Goal: Task Accomplishment & Management: Use online tool/utility

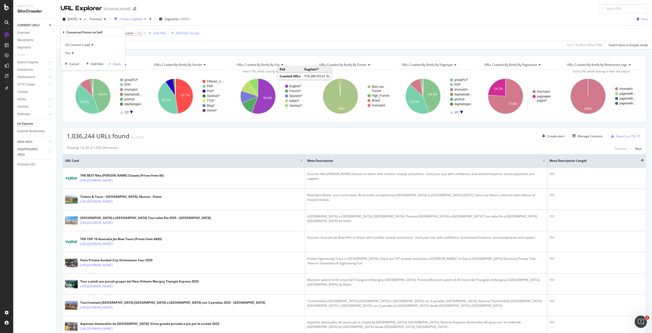
click at [74, 53] on div "Yes" at bounding box center [93, 53] width 56 height 8
click at [75, 68] on div "No" at bounding box center [93, 70] width 55 height 7
click at [113, 64] on div "Apply" at bounding box center [117, 63] width 8 height 4
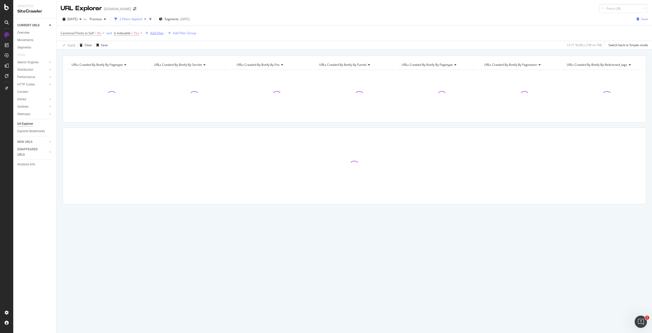
click at [150, 32] on div "button" at bounding box center [146, 33] width 7 height 3
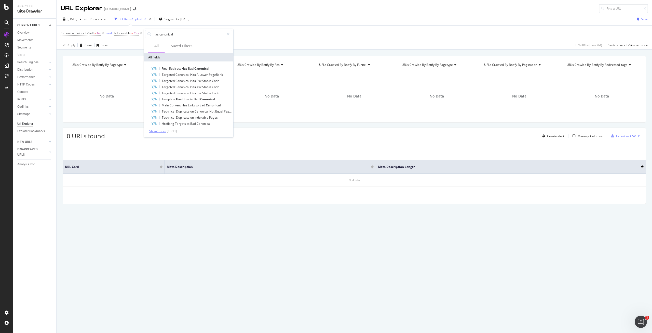
click at [162, 131] on span "Show 1 more" at bounding box center [157, 131] width 17 height 4
click at [174, 37] on input "has canonical" at bounding box center [189, 34] width 72 height 8
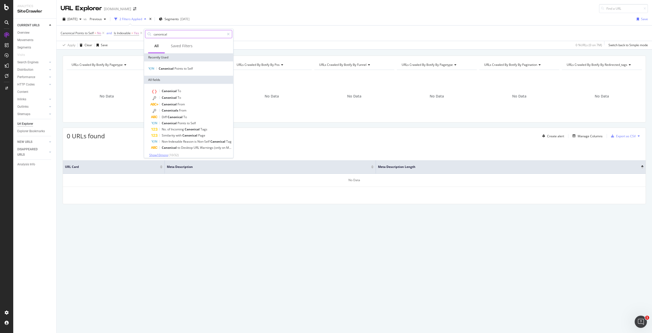
type input "canonical"
click at [158, 154] on span "Show 10 more" at bounding box center [158, 155] width 19 height 4
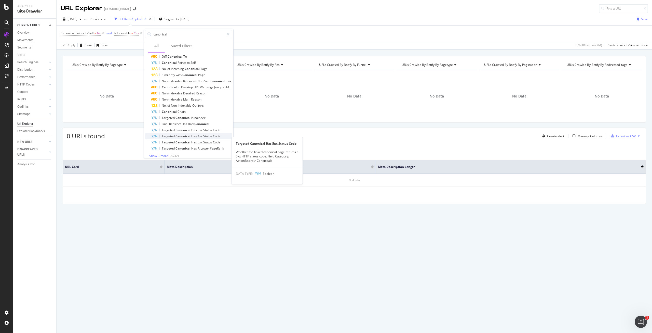
scroll to position [64, 0]
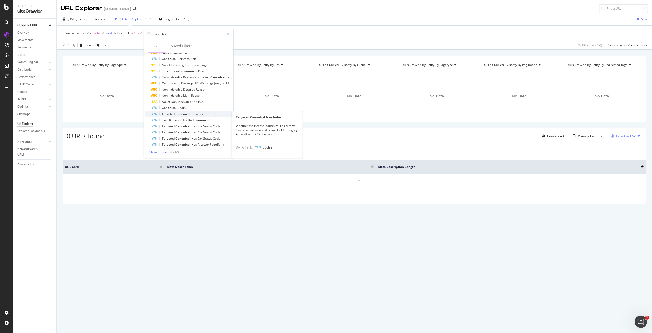
click at [203, 115] on span "noindex" at bounding box center [199, 114] width 11 height 4
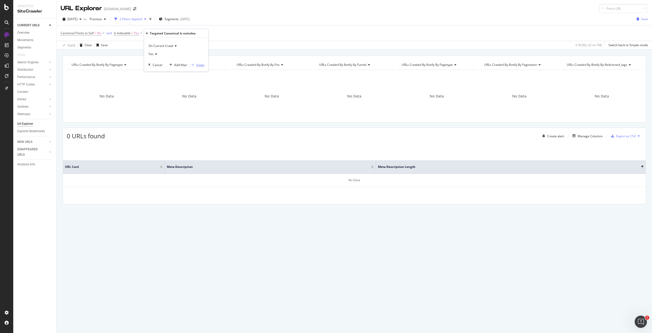
click at [195, 64] on div "button" at bounding box center [193, 64] width 7 height 3
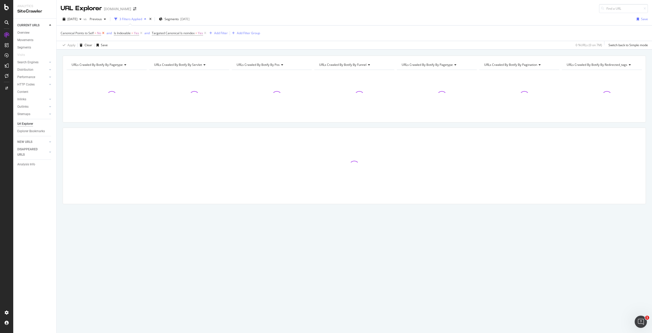
click at [104, 33] on icon at bounding box center [103, 33] width 4 height 5
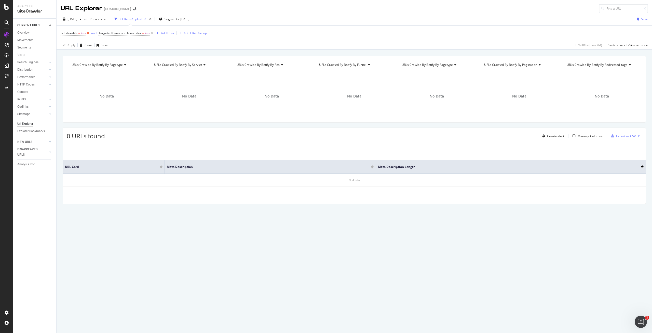
click at [88, 33] on icon at bounding box center [88, 33] width 4 height 5
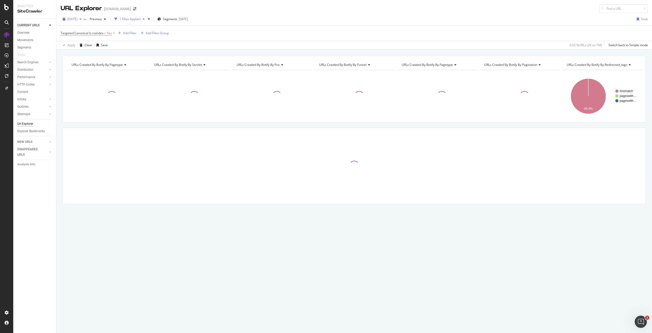
click at [84, 22] on div "[DATE]" at bounding box center [72, 19] width 23 height 8
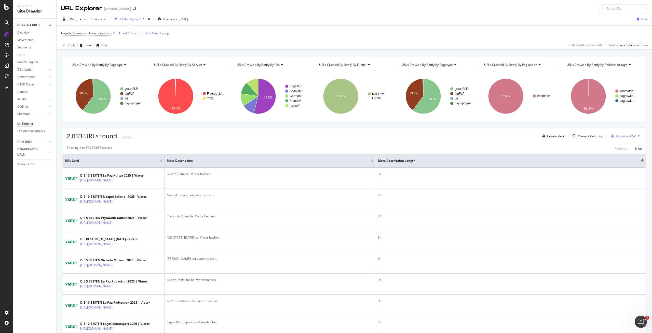
click at [238, 20] on div "[DATE] vs Previous 1 Filter Applied Segments [DATE] Save" at bounding box center [355, 20] width 596 height 10
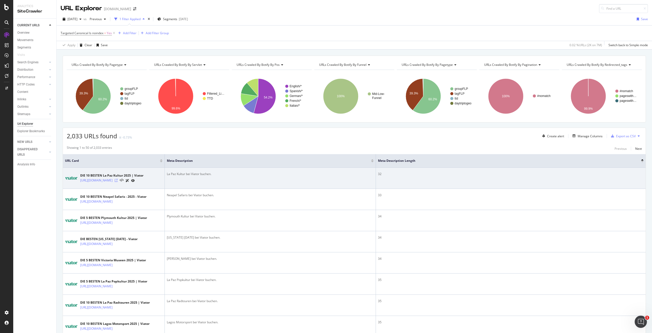
click at [118, 180] on icon at bounding box center [116, 180] width 3 height 3
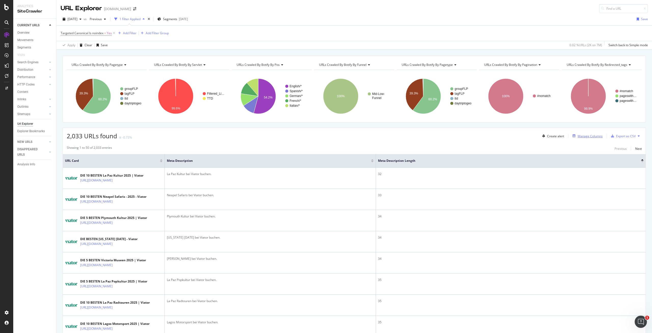
click at [578, 135] on div "Manage Columns" at bounding box center [590, 136] width 25 height 4
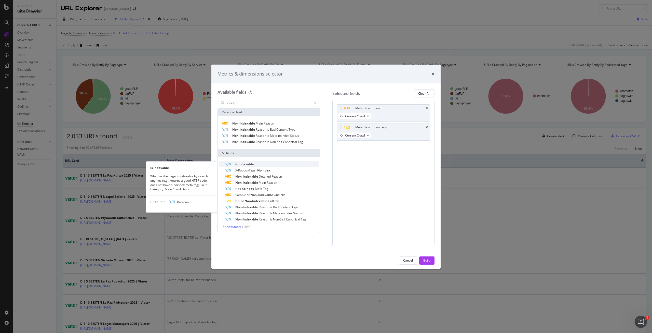
type input "index"
click at [243, 163] on span "Indexable" at bounding box center [246, 164] width 15 height 4
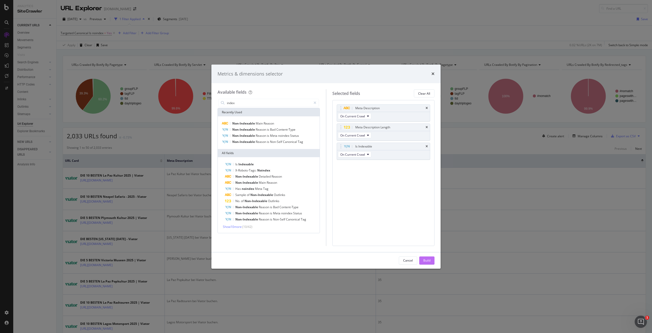
click at [426, 261] on div "Build" at bounding box center [427, 260] width 7 height 4
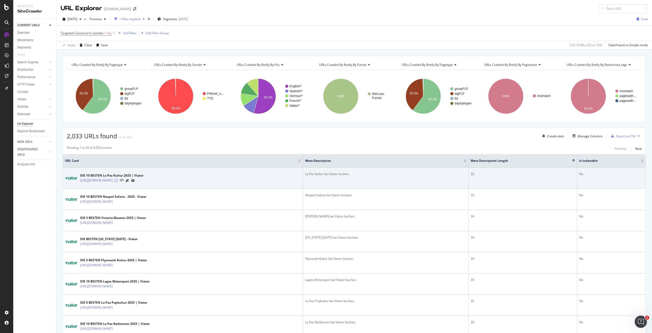
click at [118, 180] on icon at bounding box center [116, 180] width 3 height 3
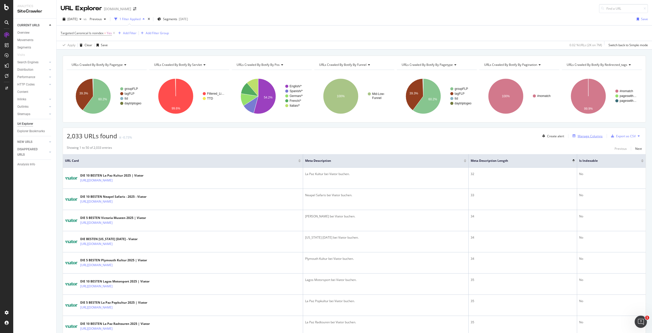
click at [578, 137] on div "Manage Columns" at bounding box center [590, 136] width 25 height 4
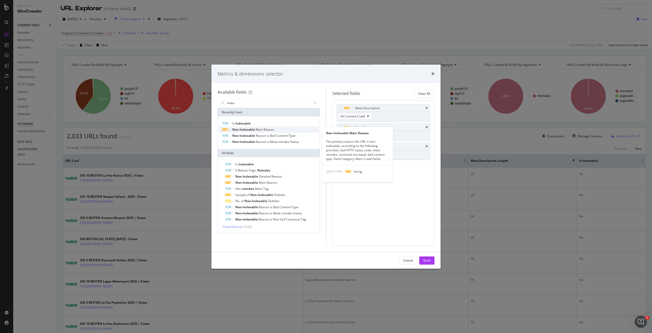
type input "index"
click at [258, 127] on div "Non-Indexable Main Reason" at bounding box center [269, 129] width 100 height 6
click at [429, 256] on div "Build" at bounding box center [427, 260] width 7 height 8
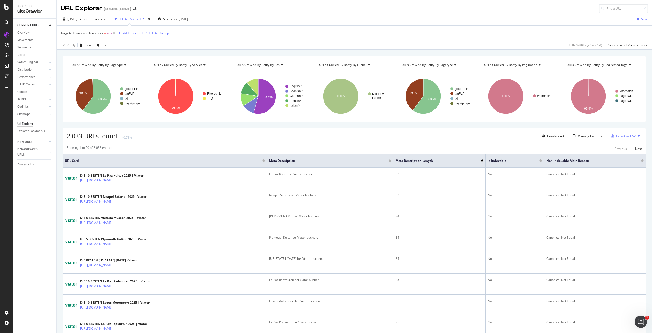
click at [98, 32] on span "Targeted Canonical Is noindex" at bounding box center [82, 33] width 43 height 4
click at [63, 33] on icon at bounding box center [64, 32] width 2 height 3
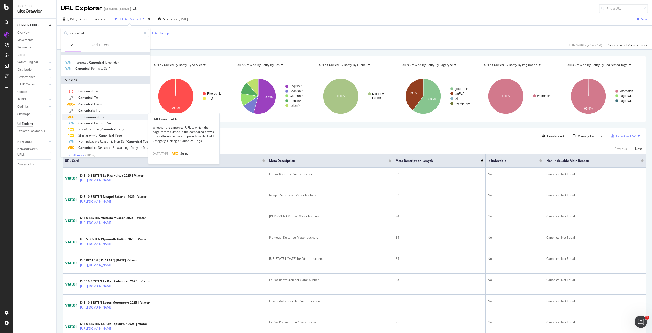
scroll to position [9, 0]
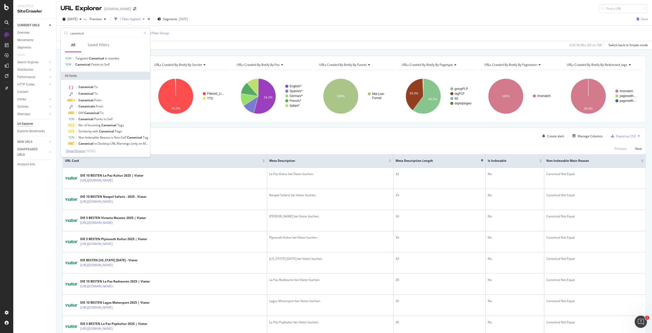
click at [75, 150] on span "Show 10 more" at bounding box center [75, 151] width 19 height 4
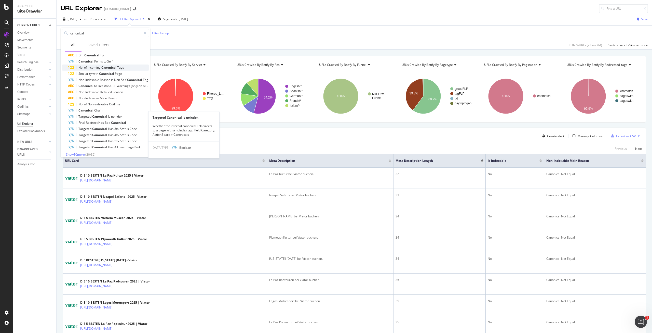
scroll to position [70, 0]
click at [112, 126] on span "Has" at bounding box center [111, 125] width 6 height 4
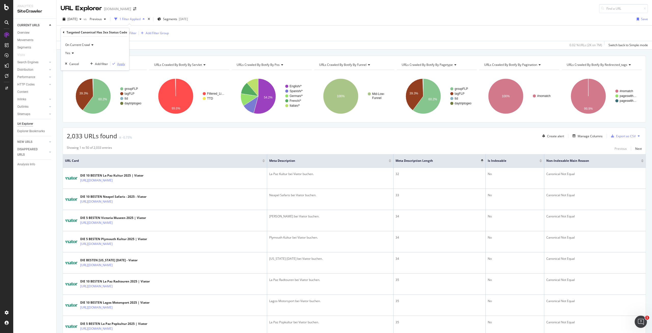
click at [117, 63] on div "Apply" at bounding box center [121, 63] width 8 height 4
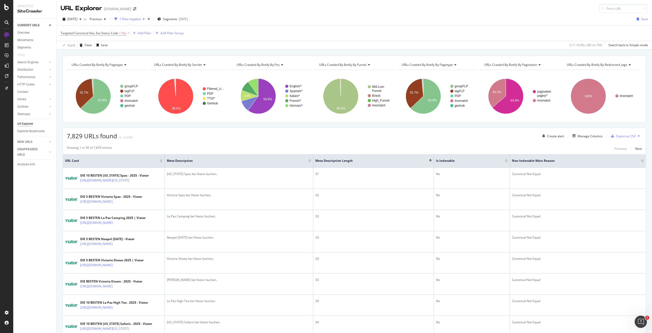
click at [306, 17] on div "[DATE] vs Previous 1 Filter Applied Segments [DATE] Save" at bounding box center [355, 20] width 596 height 10
click at [121, 34] on span "Targeted Canonical Has 3xx Status Code = Yes" at bounding box center [94, 33] width 66 height 5
click at [65, 30] on div "Targeted Canonical Has 3xx Status Code" at bounding box center [95, 32] width 64 height 9
click at [63, 33] on icon at bounding box center [64, 32] width 2 height 3
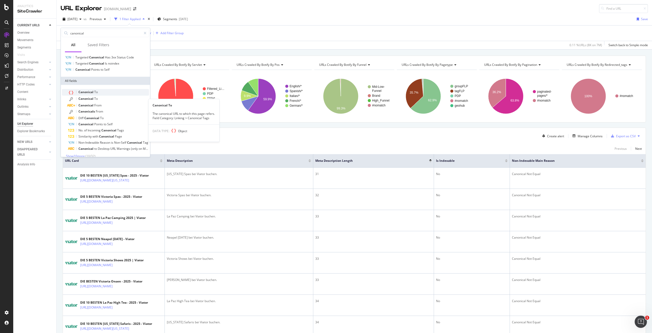
scroll to position [15, 0]
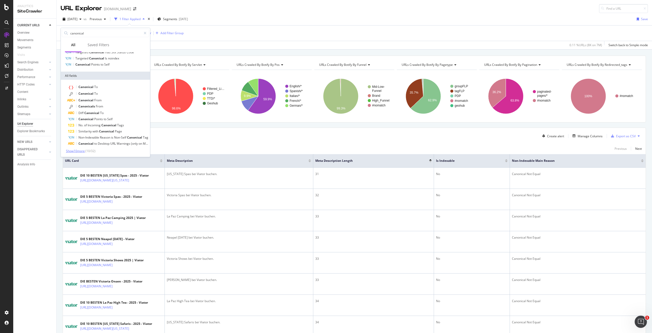
click at [77, 152] on span "Show 10 more" at bounding box center [75, 151] width 19 height 4
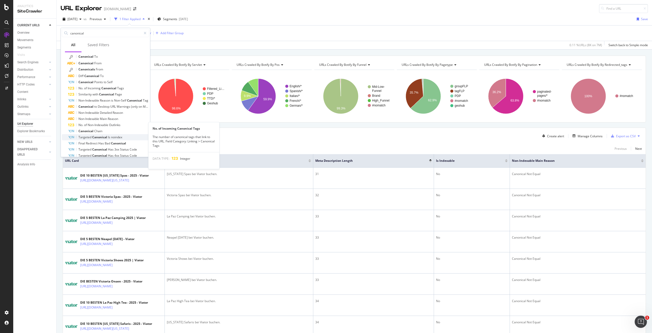
scroll to position [76, 0]
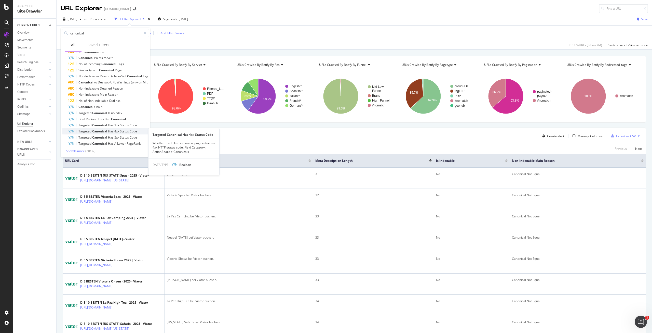
click at [104, 132] on span "Canonical" at bounding box center [100, 131] width 16 height 4
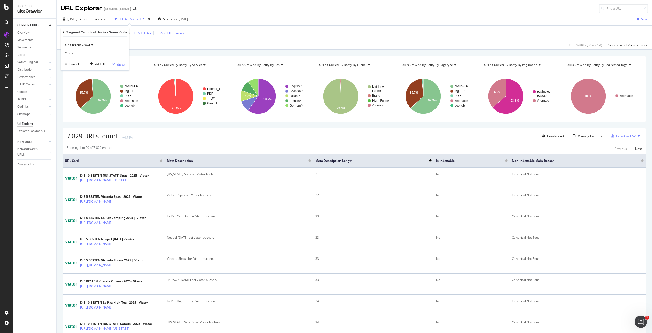
click at [121, 64] on div "Apply" at bounding box center [121, 63] width 8 height 4
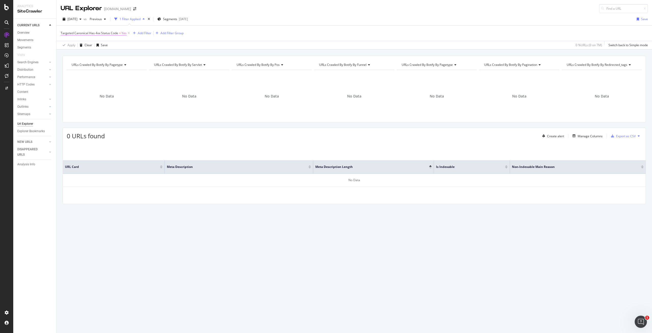
click at [109, 33] on span "Targeted Canonical Has 4xx Status Code" at bounding box center [90, 33] width 58 height 4
click at [62, 34] on div "Targeted Canonical Has 4xx Status Code On Current Crawl Yes Cancel Add filter A…" at bounding box center [95, 49] width 68 height 42
click at [63, 33] on div "Targeted Canonical Has 4xx Status Code On Current Crawl Yes Cancel Add filter A…" at bounding box center [95, 49] width 68 height 42
click at [65, 30] on div "Targeted Canonical Has 4xx Status Code" at bounding box center [95, 32] width 64 height 9
click at [27, 57] on div "ActionBoard" at bounding box center [29, 58] width 20 height 5
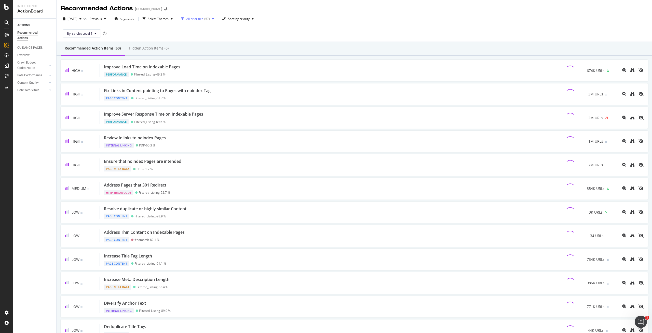
click at [203, 15] on div "All priorities ( 57 )" at bounding box center [197, 19] width 37 height 8
click at [172, 15] on div "Select Themes" at bounding box center [158, 19] width 34 height 8
click at [167, 55] on div "Canonicals" at bounding box center [168, 55] width 16 height 4
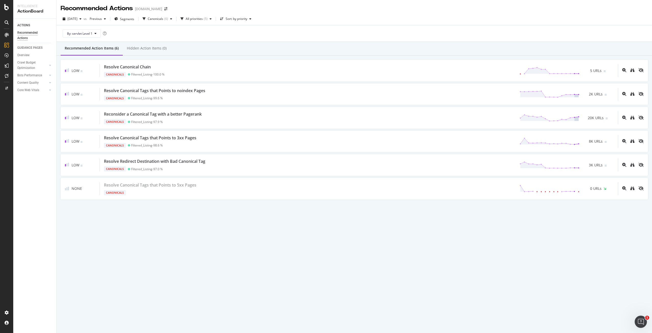
click at [233, 43] on div "Recommended Action Items (6) Hidden Action Items (0)" at bounding box center [355, 49] width 596 height 14
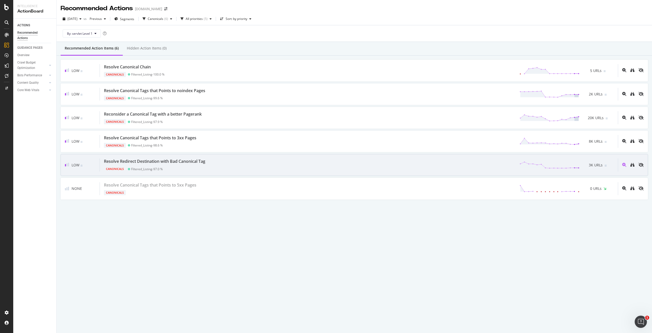
click at [205, 161] on div "Resolve Redirect Destination with Bad Canonical Tag" at bounding box center [154, 161] width 101 height 6
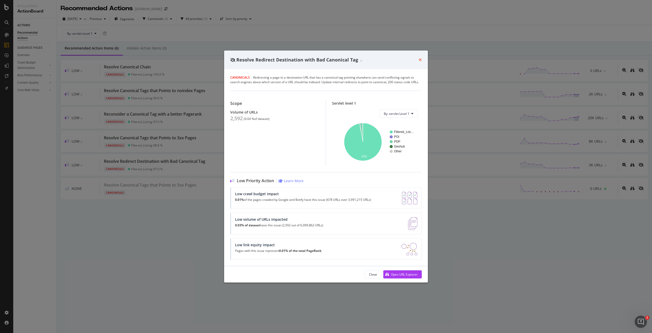
click at [420, 58] on icon "times" at bounding box center [420, 60] width 3 height 4
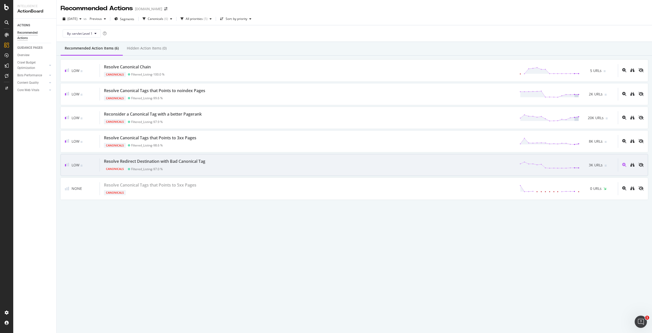
click at [184, 166] on div "Canonicals Filtered_Listing - 97.0 %" at bounding box center [155, 167] width 103 height 7
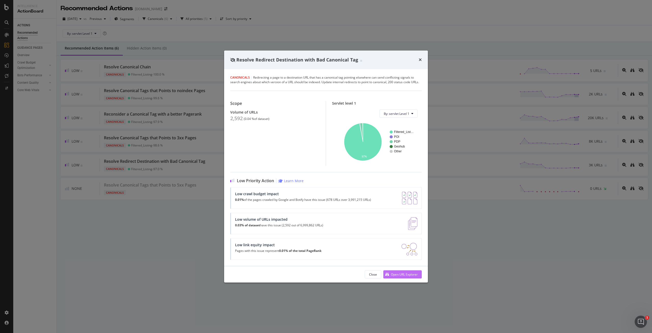
click at [404, 272] on div "Open URL Explorer" at bounding box center [404, 274] width 27 height 4
drag, startPoint x: 253, startPoint y: 77, endPoint x: 321, endPoint y: 83, distance: 68.6
click at [321, 83] on div "Canonicals | Redirecting a page to a destination URL that has a canonical tag p…" at bounding box center [326, 79] width 192 height 9
copy div "Redirecting a page to a destination URL that has a canonical tag pointing elsew…"
drag, startPoint x: 422, startPoint y: 82, endPoint x: 323, endPoint y: 82, distance: 99.1
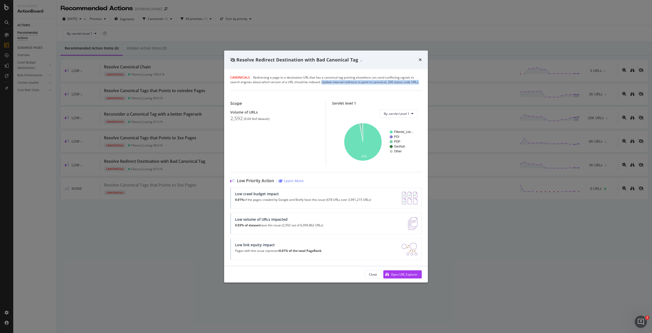
click at [323, 82] on div "Canonicals | Redirecting a page to a destination URL that has a canonical tag p…" at bounding box center [326, 167] width 204 height 197
copy div "Update internal redirects to point to canonical, 200 status code URLs."
click at [421, 63] on div "Resolve Redirect Destination with Bad Canonical Tag" at bounding box center [326, 59] width 204 height 19
click at [421, 60] on icon "times" at bounding box center [420, 60] width 3 height 4
